Goal: Transaction & Acquisition: Purchase product/service

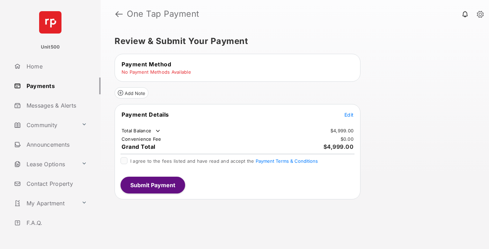
click at [349, 115] on span "Edit" at bounding box center [348, 115] width 9 height 6
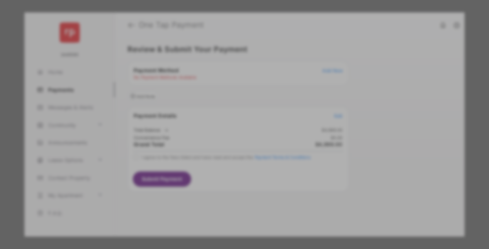
click at [232, 129] on div "Other Amount" at bounding box center [231, 129] width 113 height 12
type input "****"
click at [221, 189] on button "Save" at bounding box center [220, 195] width 35 height 17
